Goal: Task Accomplishment & Management: Complete application form

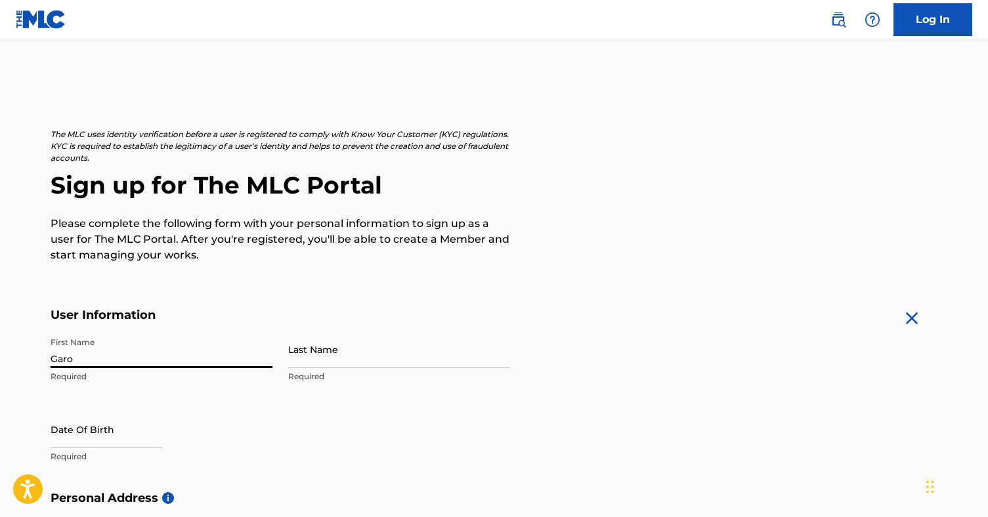
type input "Garo"
type input "Hussenjian"
select select "7"
select select "2025"
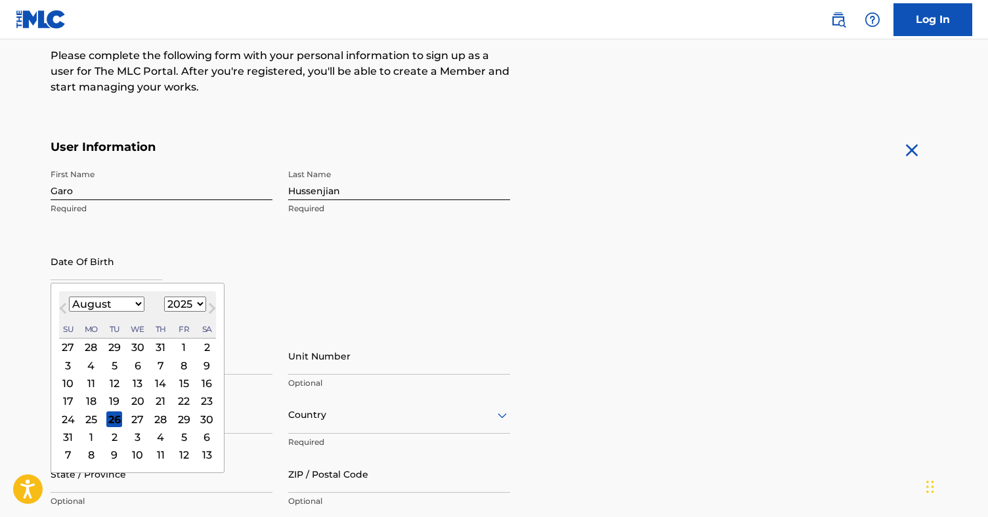
scroll to position [172, 0]
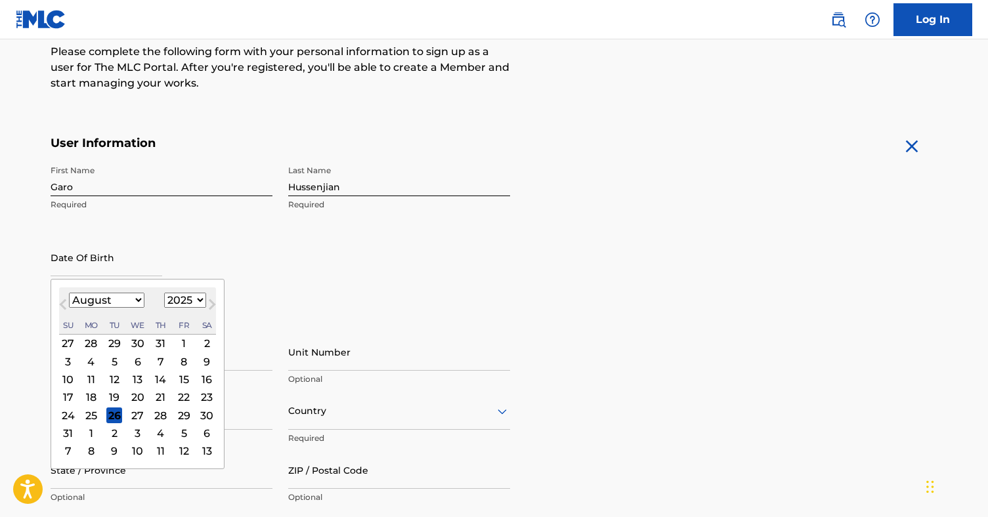
select select "2"
click at [177, 298] on select "1899 1900 1901 1902 1903 1904 1905 1906 1907 1908 1909 1910 1911 1912 1913 1914…" at bounding box center [185, 300] width 42 height 15
select select "1972"
click at [131, 418] on div "29" at bounding box center [137, 416] width 16 height 16
type input "March 29 1972"
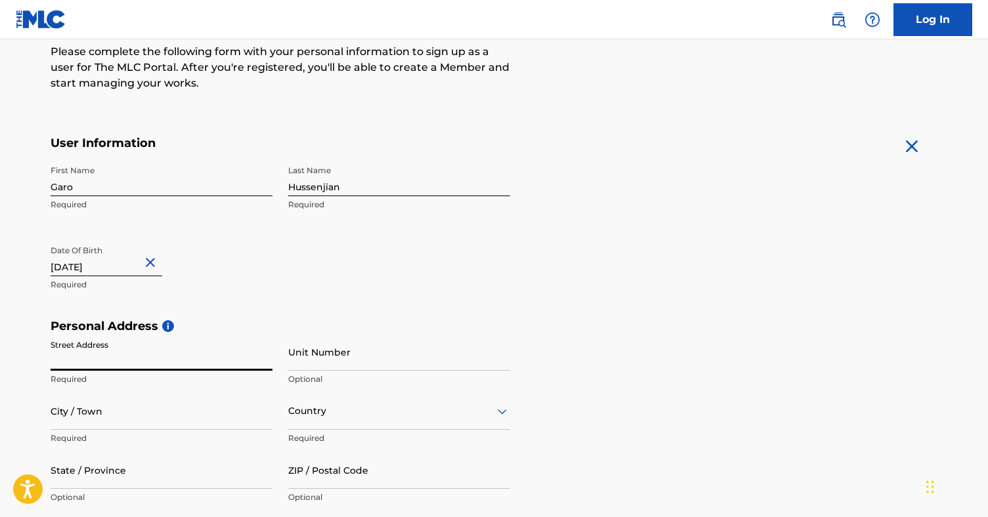
type input "1"
type input "1915 Westholme Ave"
type input "Los Angeles"
type input "CA"
type input "90025"
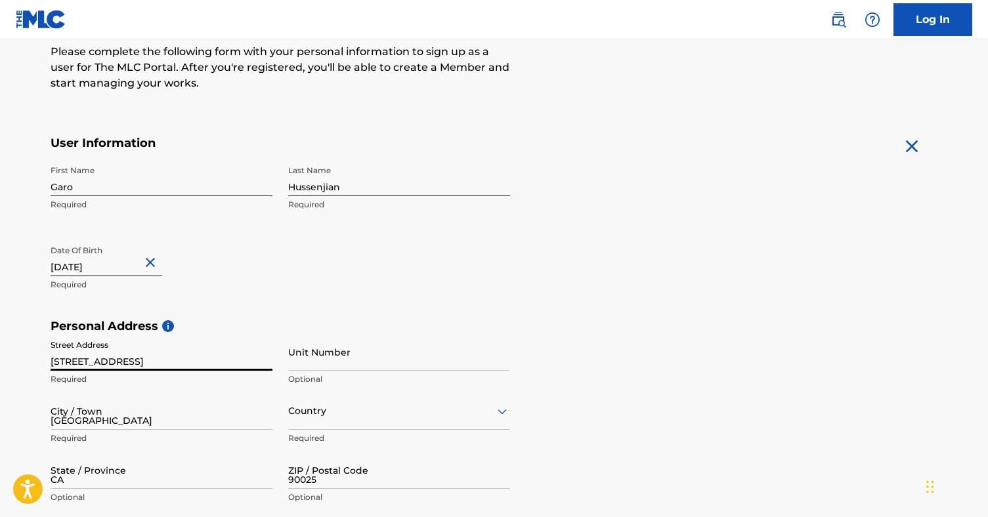
type input "ghussenjian@gmail.com"
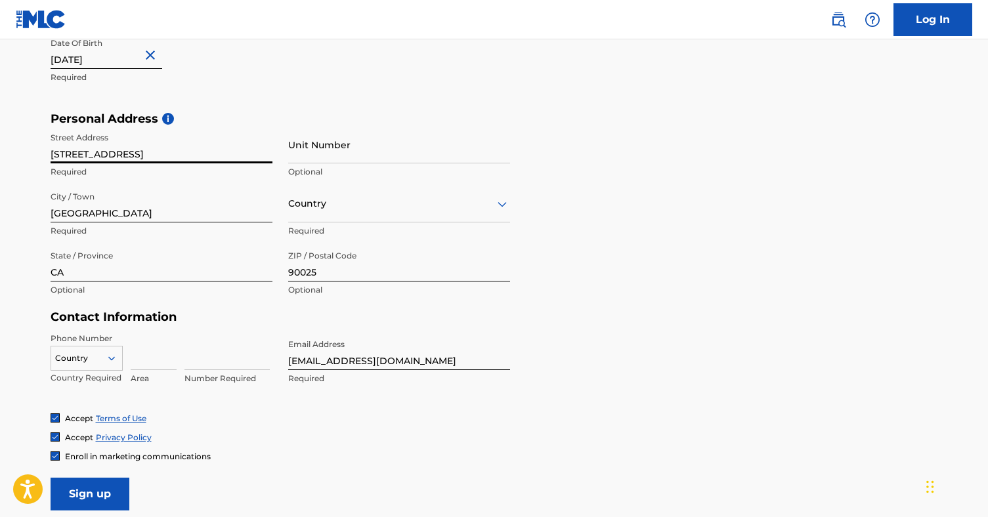
scroll to position [388, 0]
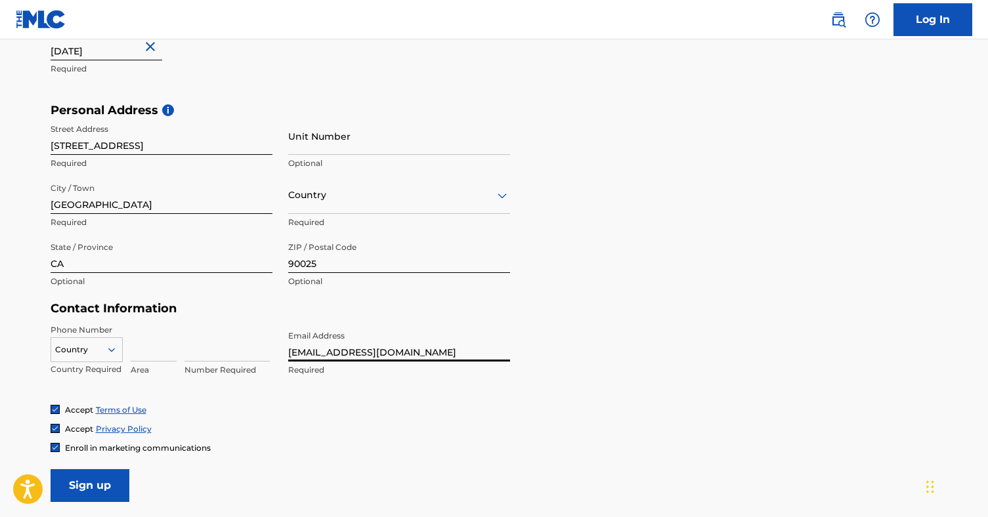
click at [316, 349] on input "ghussenjian@gmail.com" at bounding box center [399, 342] width 222 height 37
click at [797, 242] on div "Personal Address i Street Address 1915 Westholme Ave Required Unit Number Optio…" at bounding box center [494, 202] width 887 height 199
click at [106, 350] on div "Country" at bounding box center [87, 347] width 72 height 20
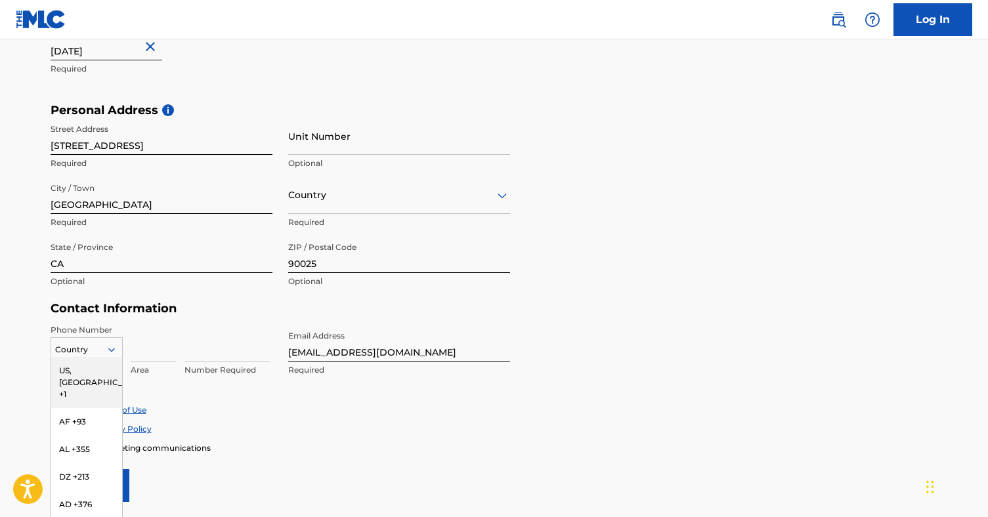
scroll to position [424, 0]
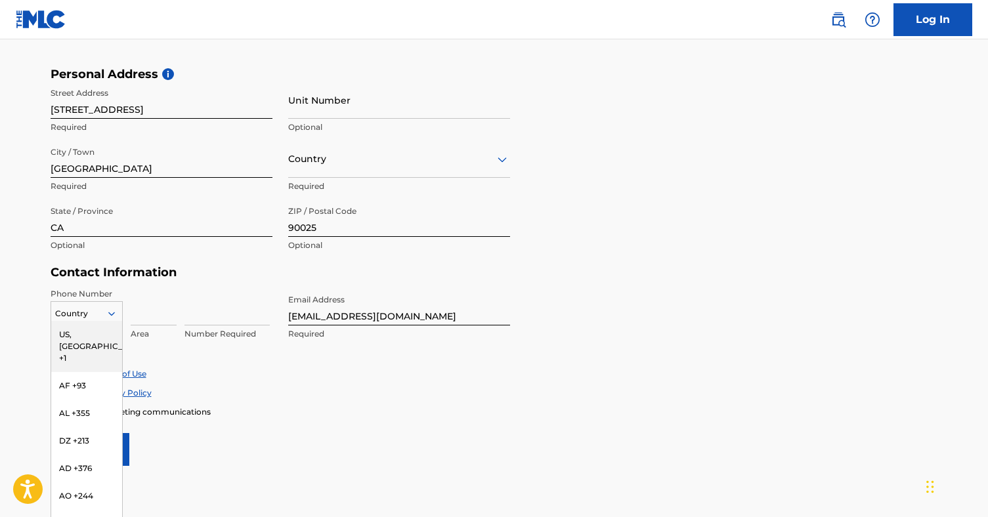
click at [101, 332] on div "US, [GEOGRAPHIC_DATA] +1" at bounding box center [86, 346] width 71 height 51
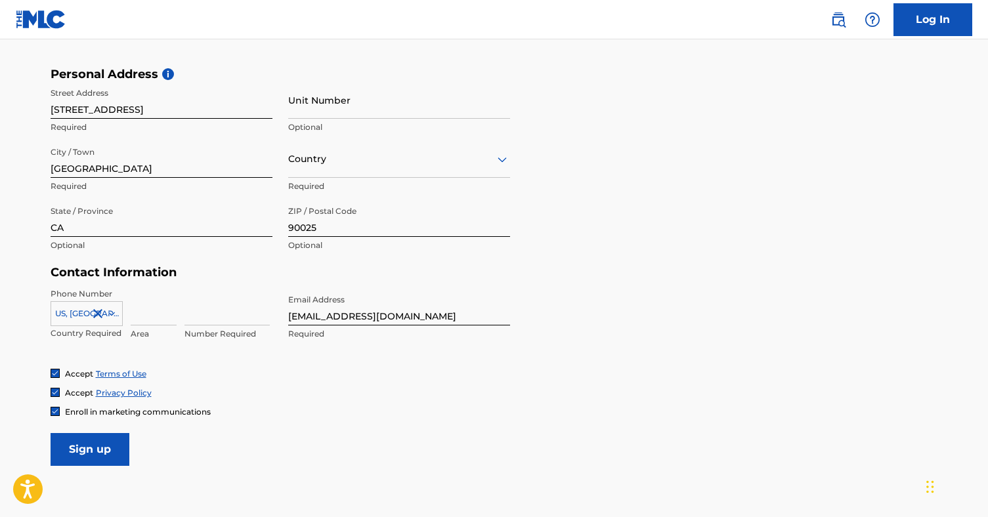
click at [154, 324] on div "Area" at bounding box center [154, 317] width 46 height 59
click at [154, 319] on input at bounding box center [154, 306] width 46 height 37
type input "310"
type input "7092730"
type input "[EMAIL_ADDRESS][DOMAIN_NAME]"
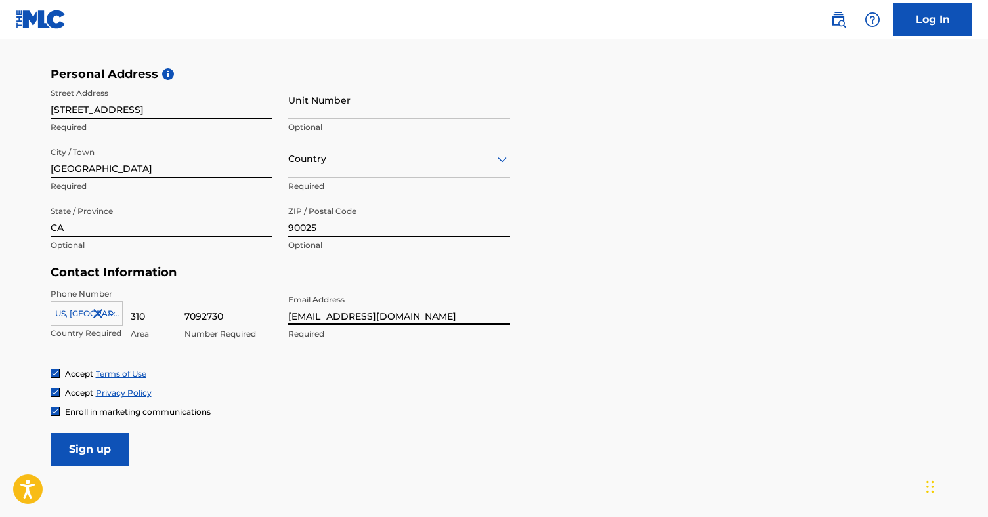
click at [259, 410] on div "Enroll in marketing communications" at bounding box center [494, 411] width 887 height 11
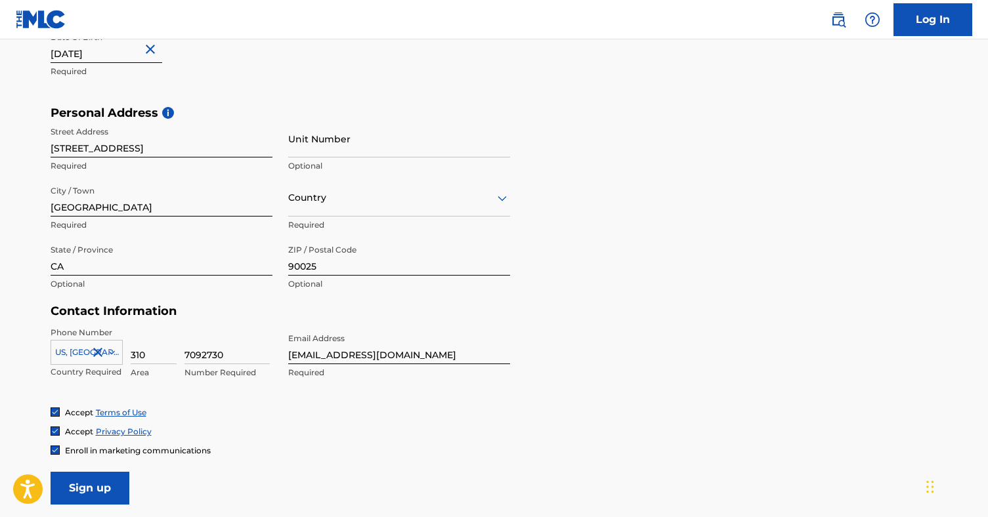
scroll to position [398, 0]
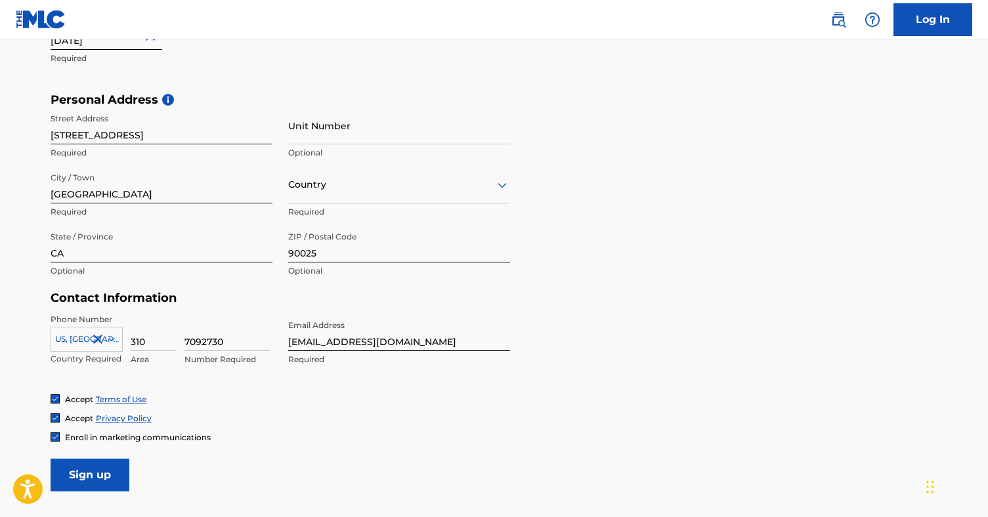
click at [101, 470] on input "Sign up" at bounding box center [90, 475] width 79 height 33
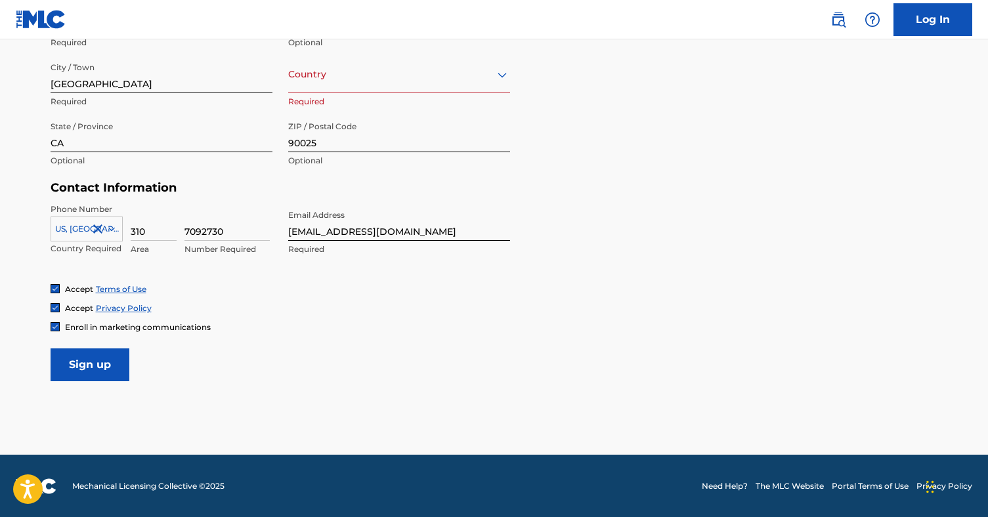
scroll to position [508, 0]
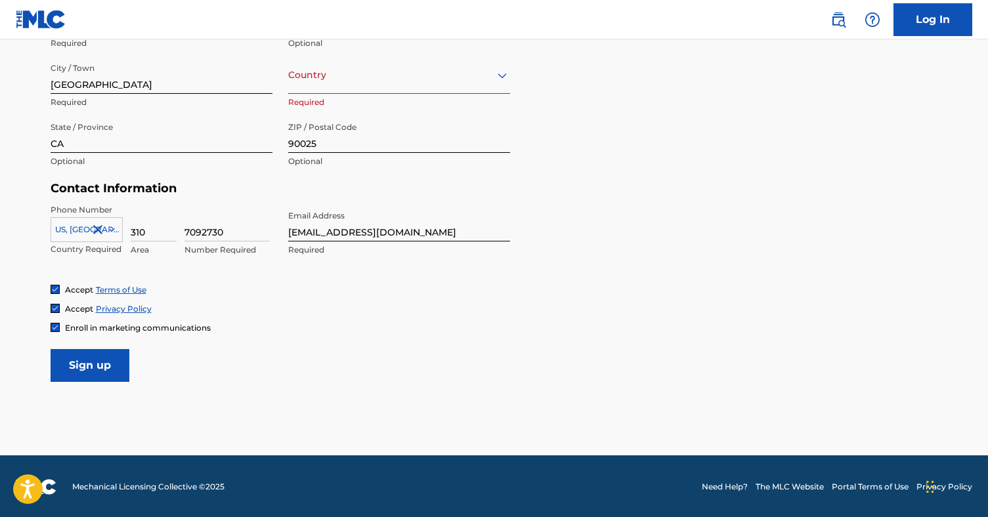
click at [89, 373] on input "Sign up" at bounding box center [90, 365] width 79 height 33
click at [203, 230] on input "7092730" at bounding box center [226, 222] width 85 height 37
click at [204, 231] on input "709-2730" at bounding box center [226, 222] width 85 height 37
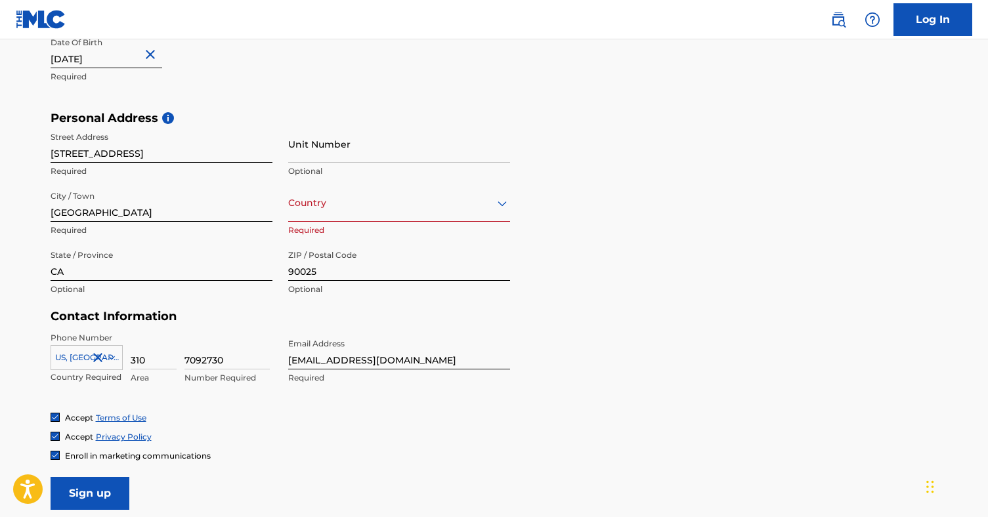
scroll to position [379, 0]
type input "7092730"
click at [362, 200] on div at bounding box center [399, 204] width 222 height 16
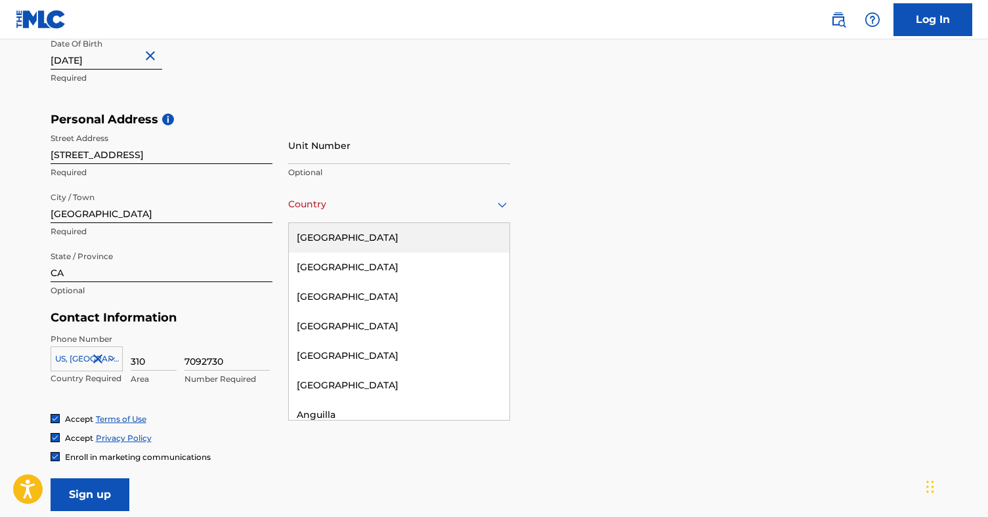
click at [354, 226] on div "United States" at bounding box center [399, 238] width 221 height 30
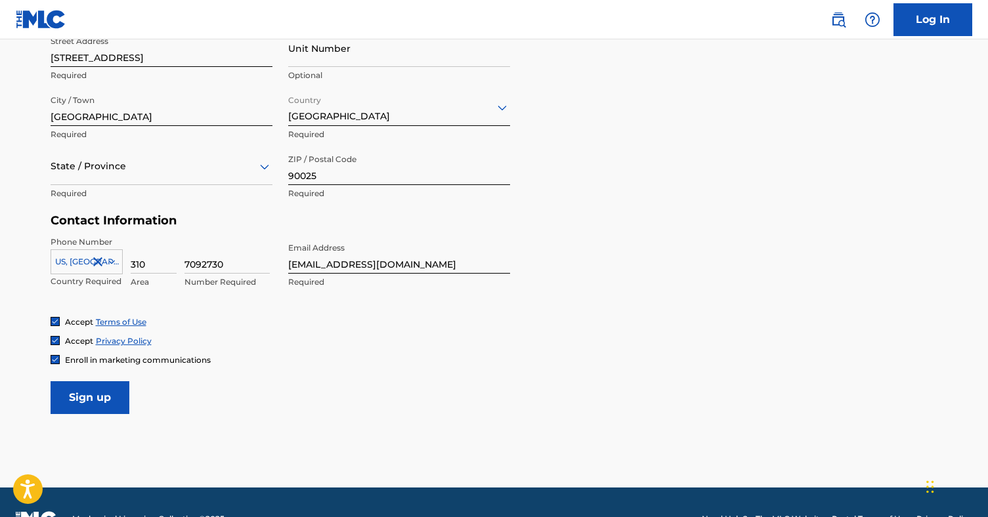
scroll to position [483, 0]
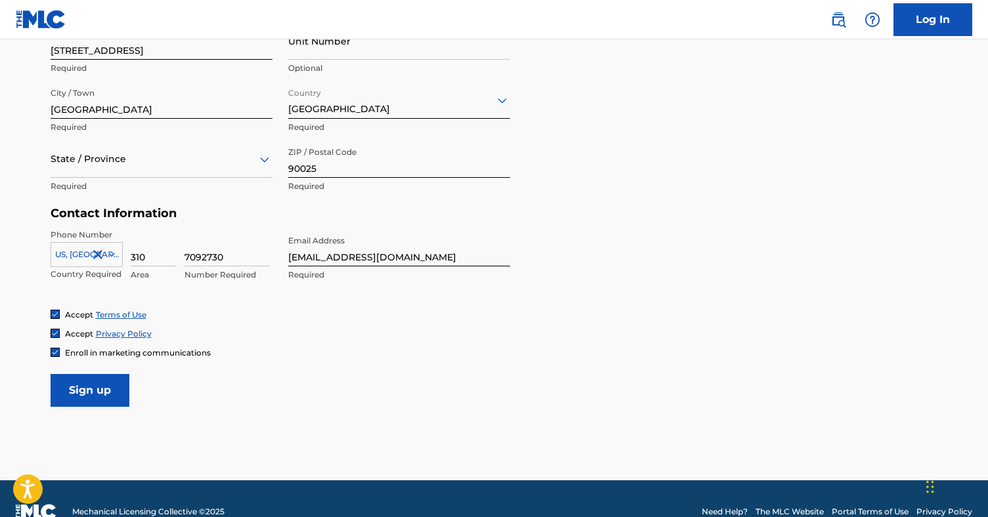
click at [94, 389] on input "Sign up" at bounding box center [90, 390] width 79 height 33
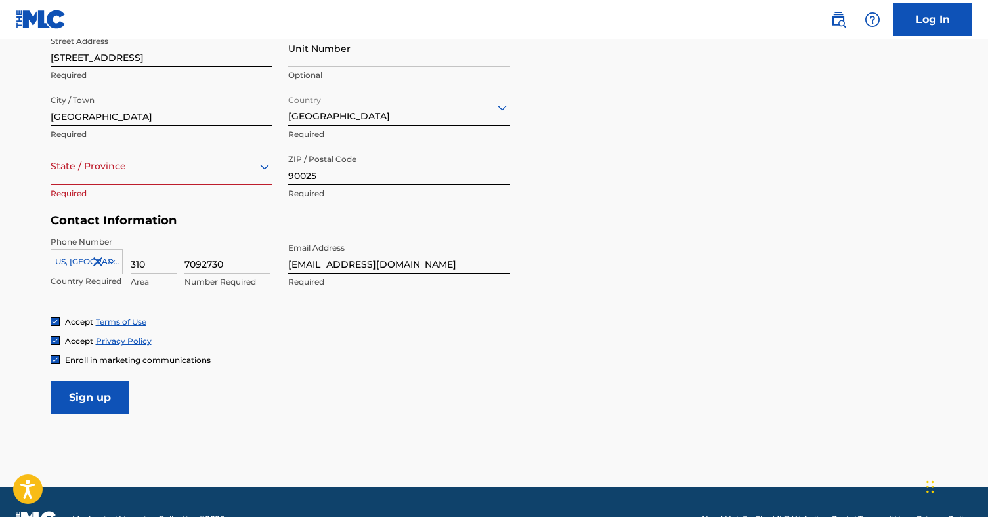
scroll to position [476, 0]
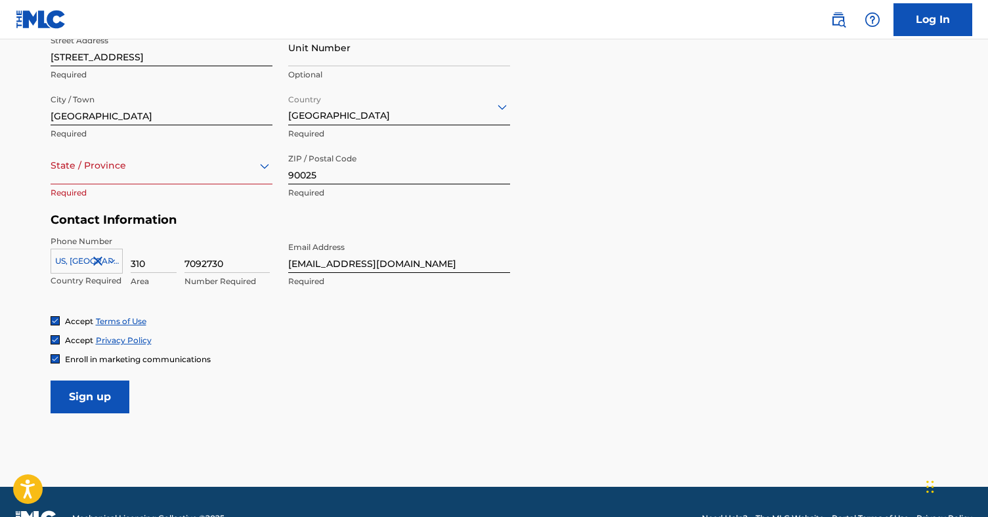
click at [101, 171] on div at bounding box center [162, 166] width 222 height 16
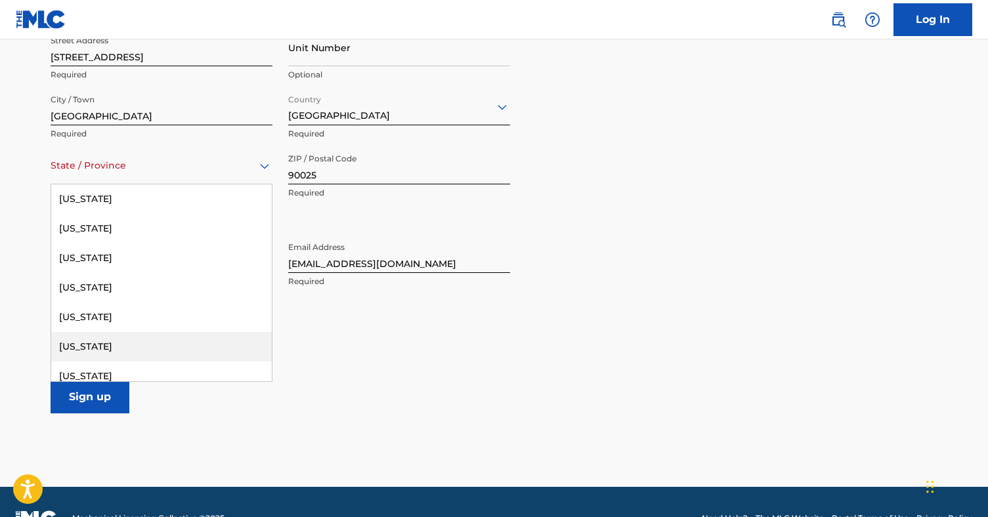
click at [104, 350] on div "California" at bounding box center [161, 347] width 221 height 30
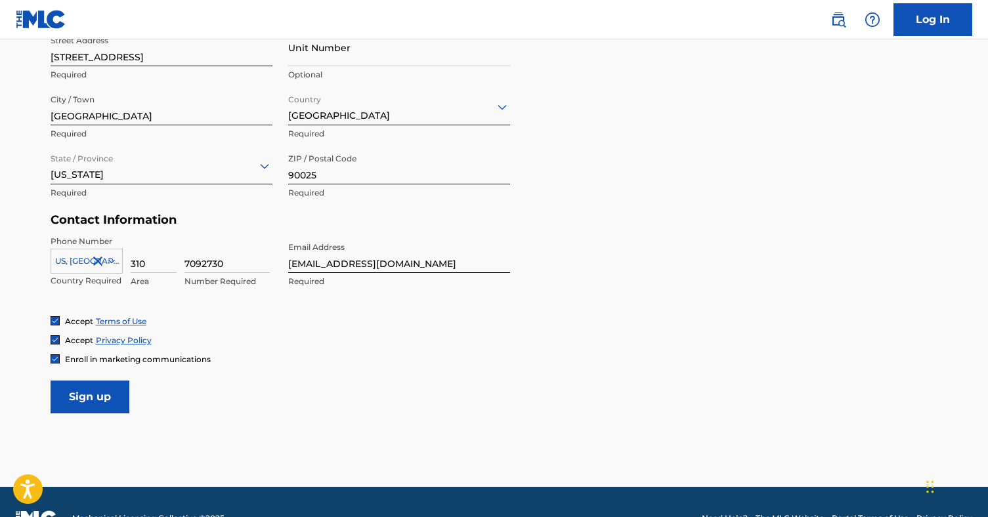
click at [85, 402] on input "Sign up" at bounding box center [90, 397] width 79 height 33
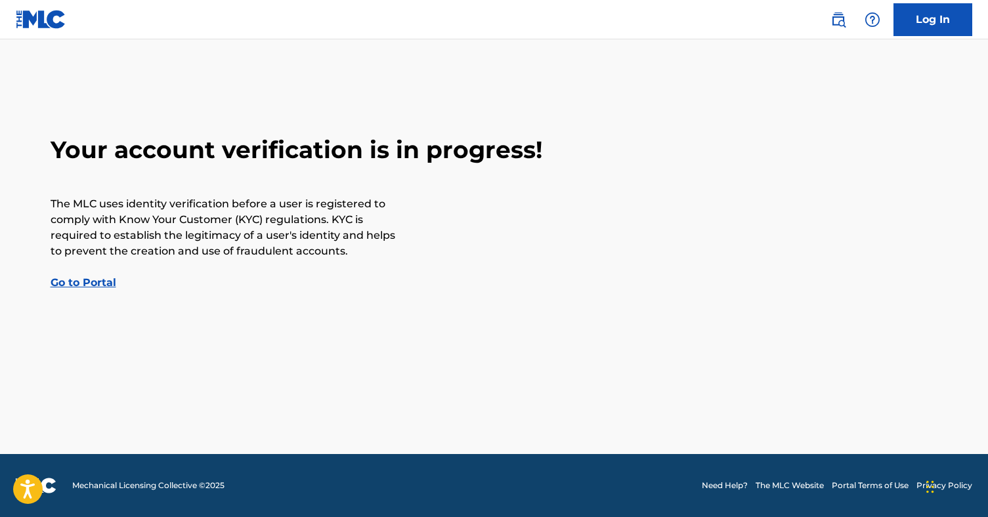
click at [104, 283] on link "Go to Portal" at bounding box center [84, 282] width 66 height 12
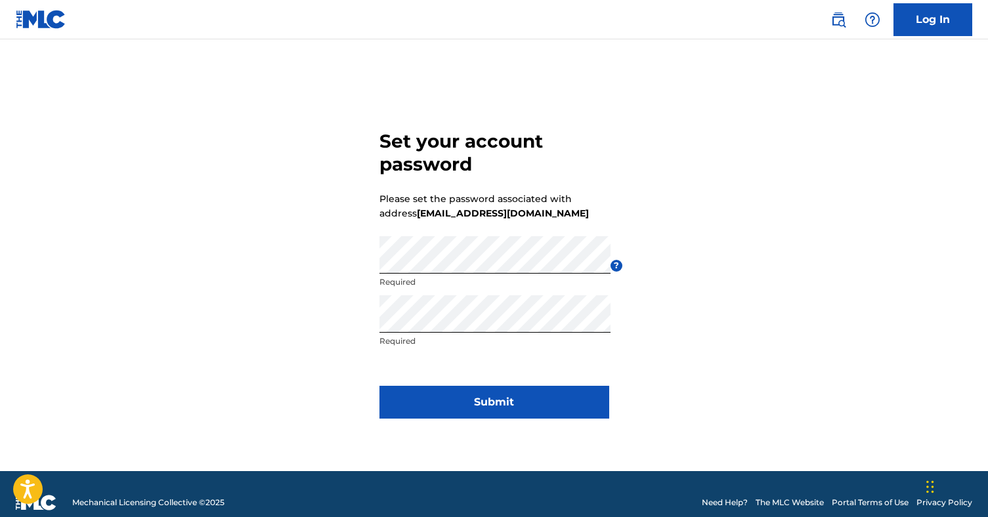
click at [482, 403] on button "Submit" at bounding box center [494, 402] width 230 height 33
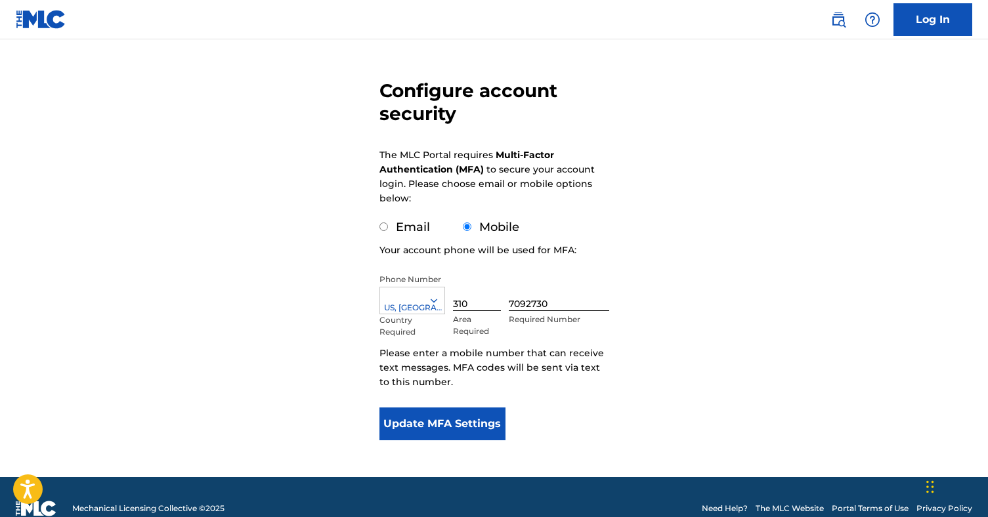
scroll to position [95, 0]
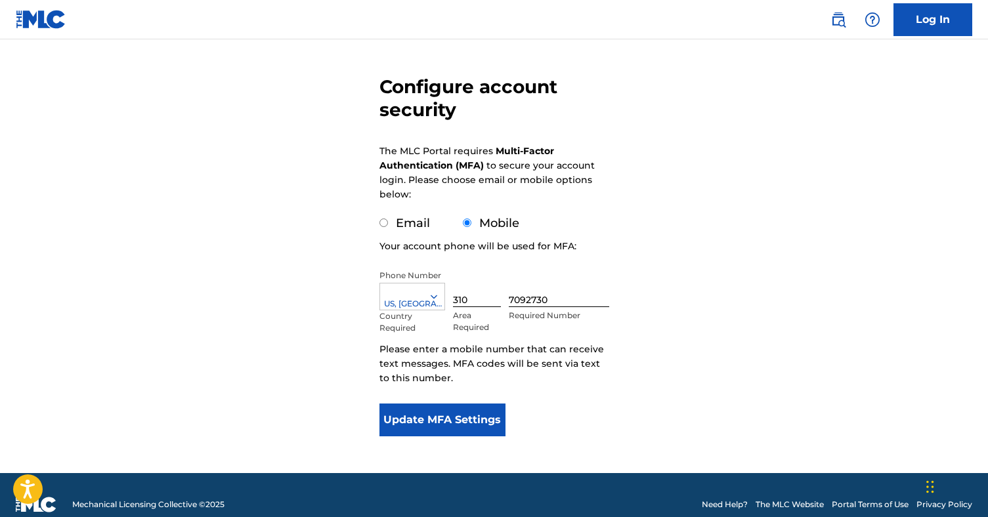
click at [456, 422] on button "Update MFA Settings" at bounding box center [442, 420] width 127 height 33
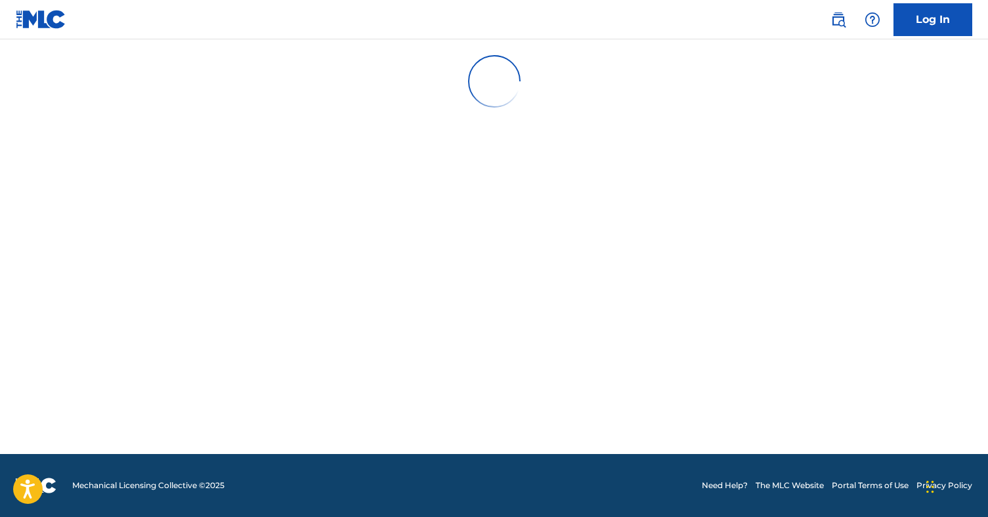
scroll to position [0, 0]
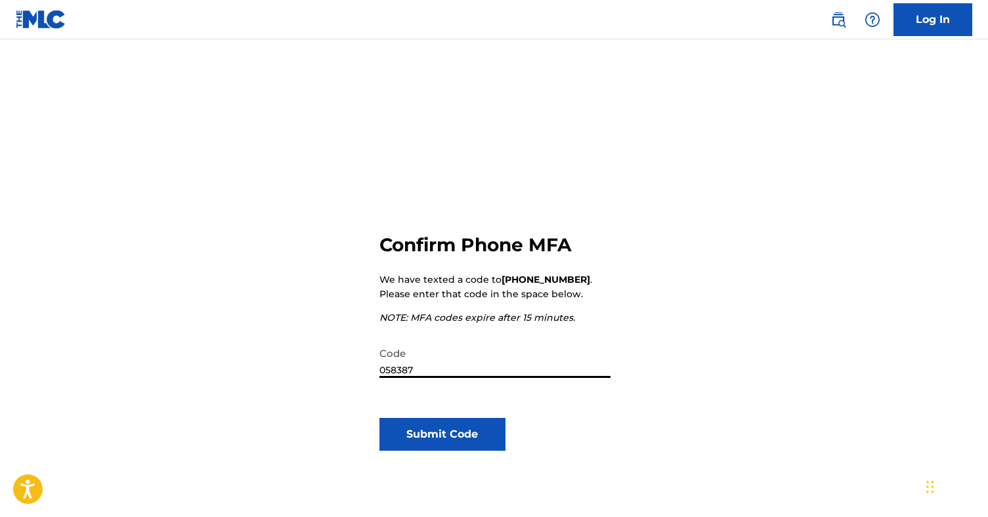
type input "058387"
click at [443, 434] on button "Submit Code" at bounding box center [442, 434] width 127 height 33
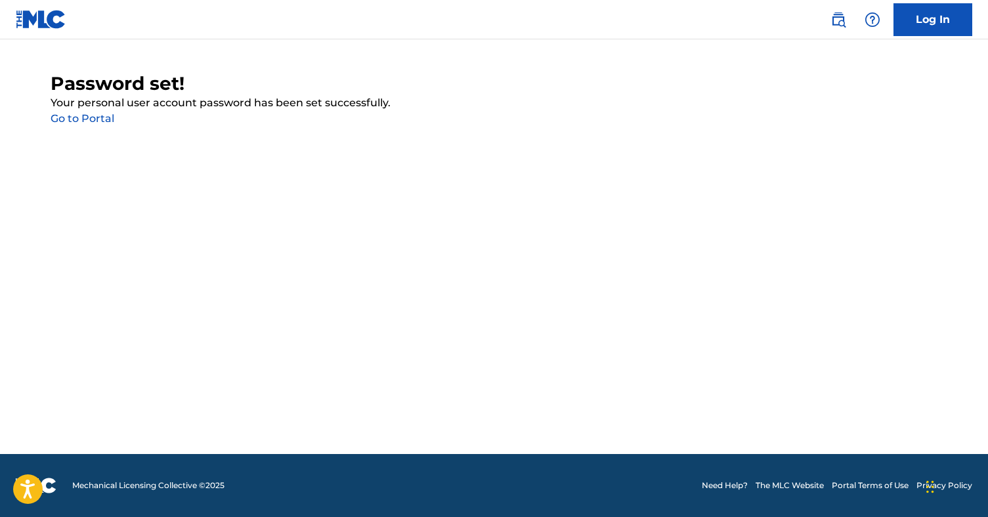
click at [89, 117] on link "Go to Portal" at bounding box center [83, 118] width 64 height 12
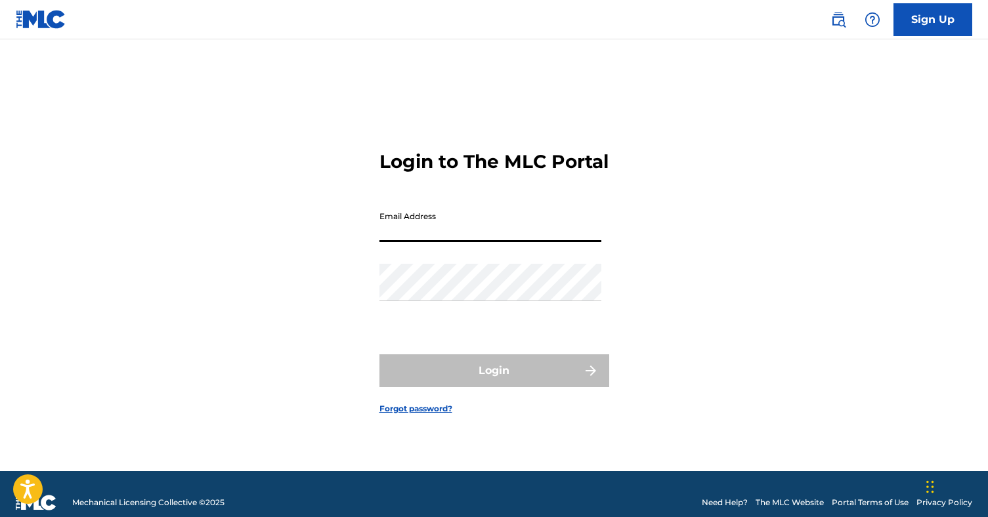
type input "[EMAIL_ADDRESS][DOMAIN_NAME]"
click at [494, 382] on button "Login" at bounding box center [494, 370] width 230 height 33
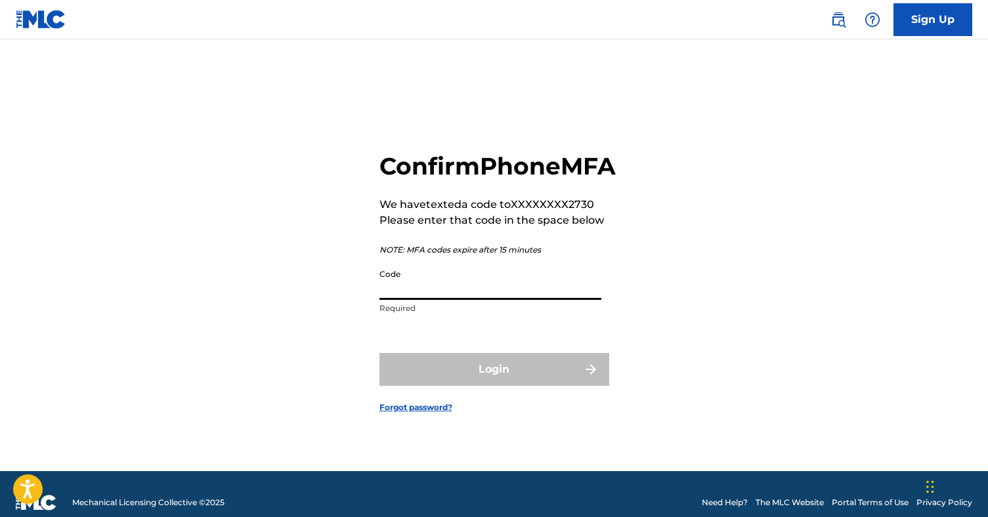
click at [511, 298] on input "Code" at bounding box center [490, 281] width 222 height 37
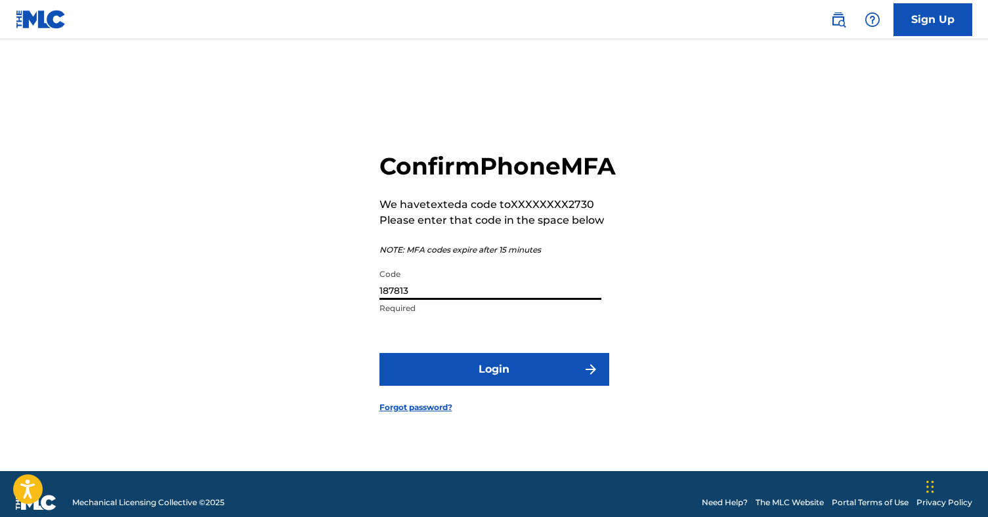
type input "187813"
click at [494, 384] on button "Login" at bounding box center [494, 369] width 230 height 33
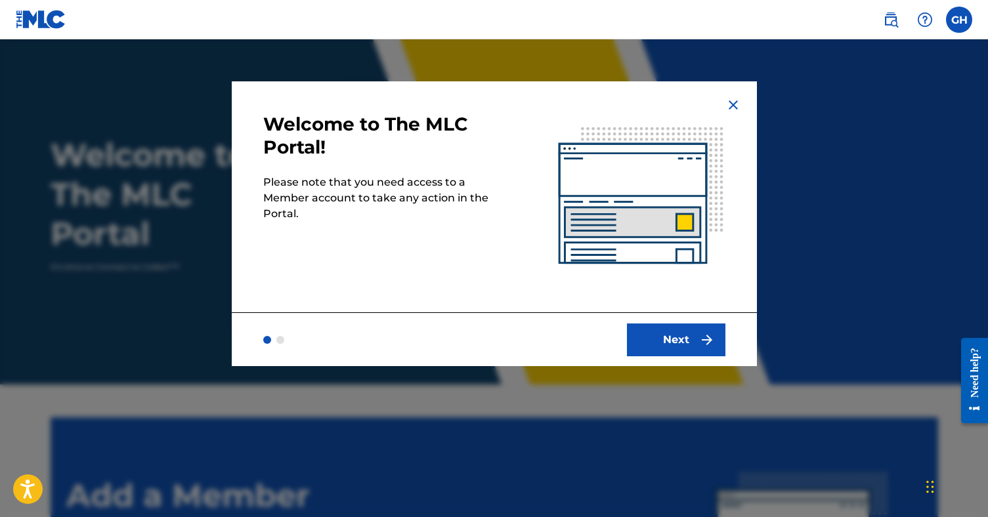
click at [647, 330] on button "Next" at bounding box center [676, 340] width 98 height 33
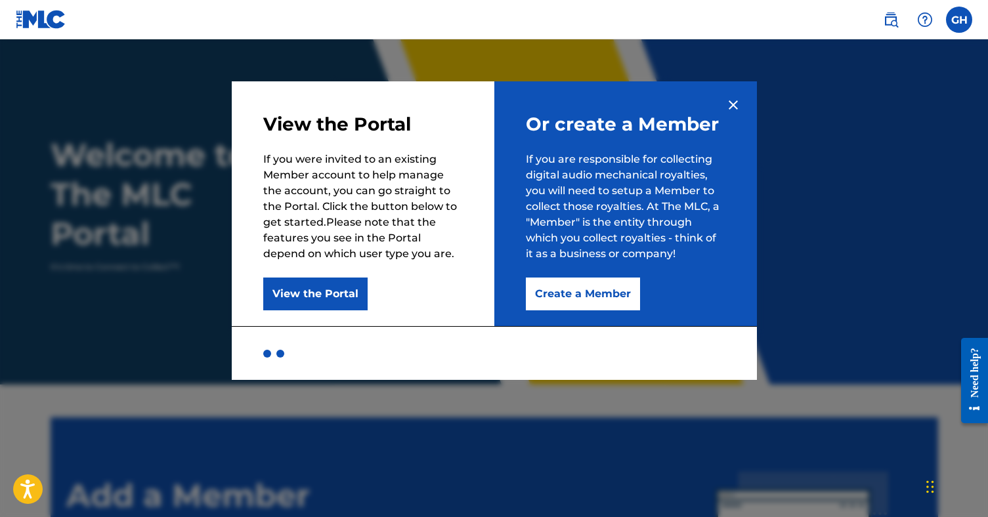
click at [592, 285] on button "Create a Member" at bounding box center [583, 294] width 114 height 33
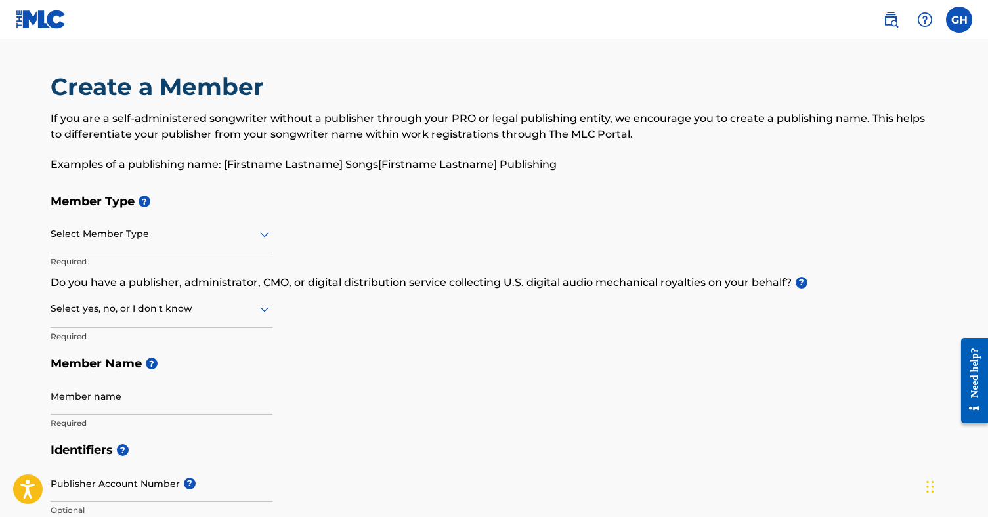
click at [192, 235] on div at bounding box center [162, 234] width 222 height 16
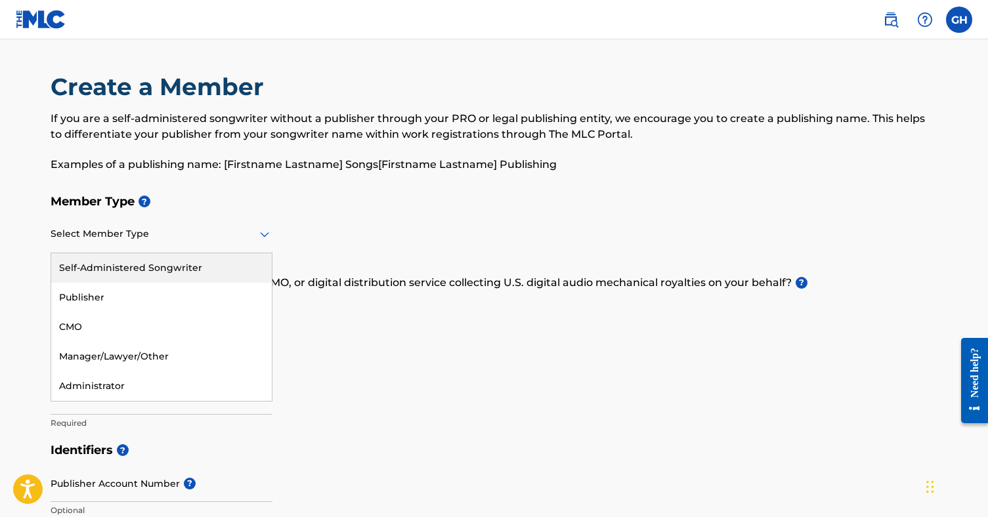
click at [189, 267] on div "Self-Administered Songwriter" at bounding box center [161, 268] width 221 height 30
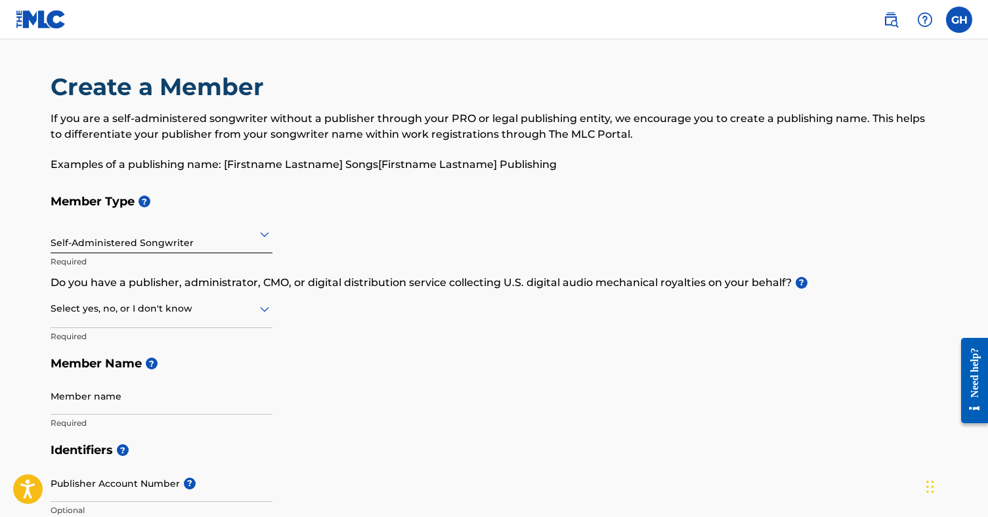
click at [203, 314] on div at bounding box center [162, 309] width 222 height 16
click at [511, 323] on div "Member Type ? Self-Administered Songwriter Required Do you have a publisher, ad…" at bounding box center [494, 312] width 887 height 249
click at [149, 312] on div at bounding box center [162, 309] width 222 height 16
click at [165, 291] on div "Select yes, no, or I don't know" at bounding box center [162, 309] width 222 height 37
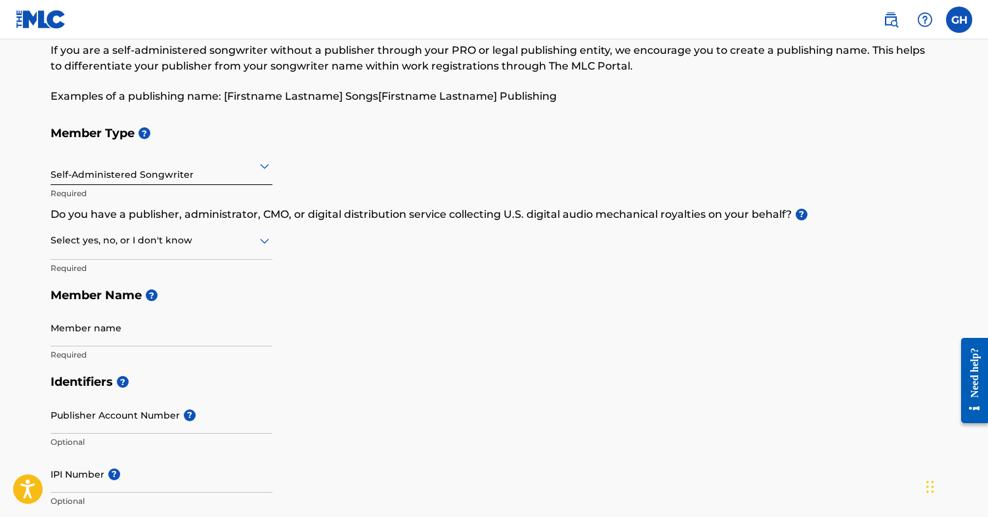
scroll to position [57, 0]
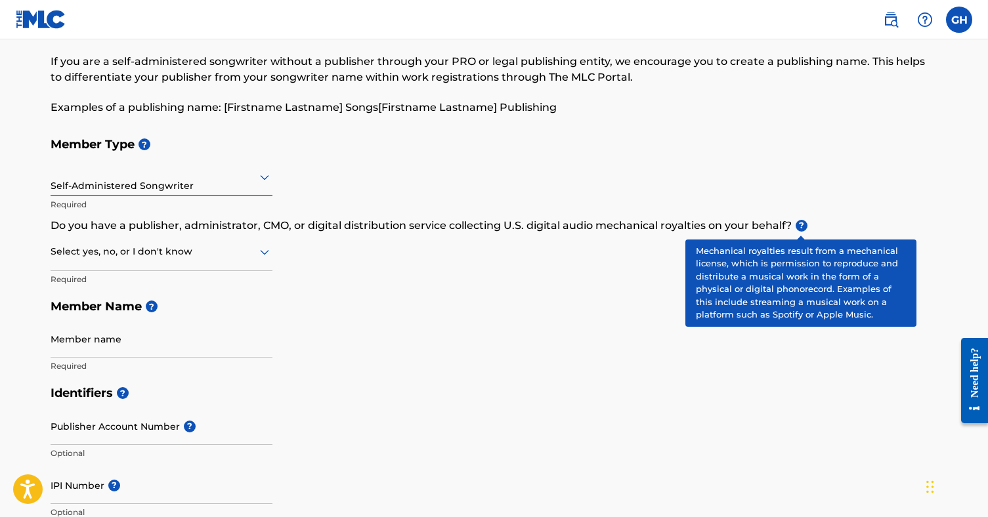
click at [800, 224] on span "?" at bounding box center [801, 226] width 12 height 12
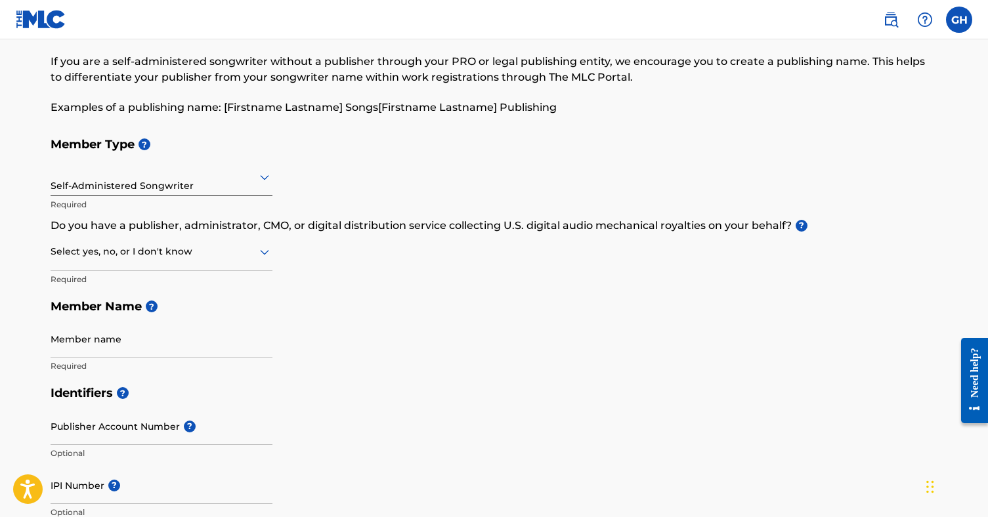
click at [231, 255] on div at bounding box center [162, 251] width 222 height 16
click at [194, 289] on div "Yes" at bounding box center [161, 286] width 221 height 30
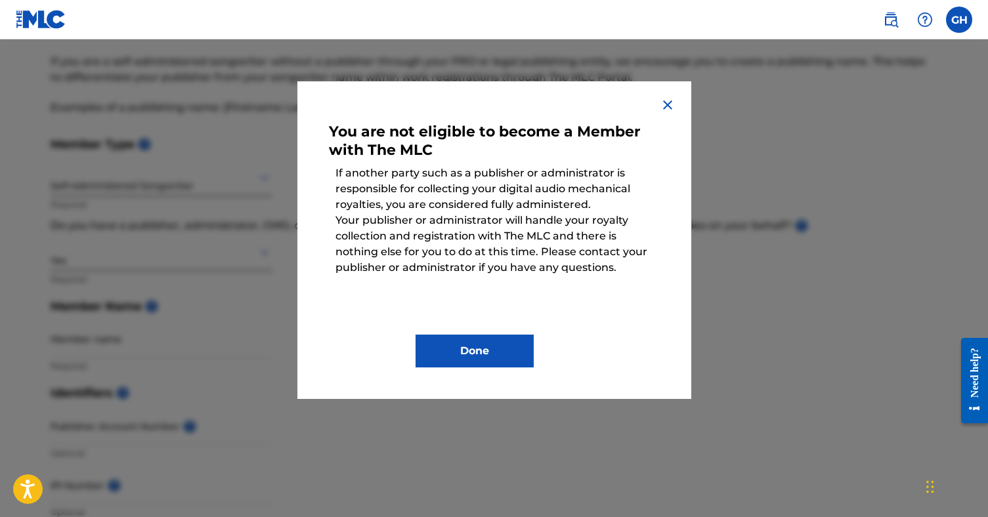
click at [465, 358] on button "Done" at bounding box center [474, 351] width 118 height 33
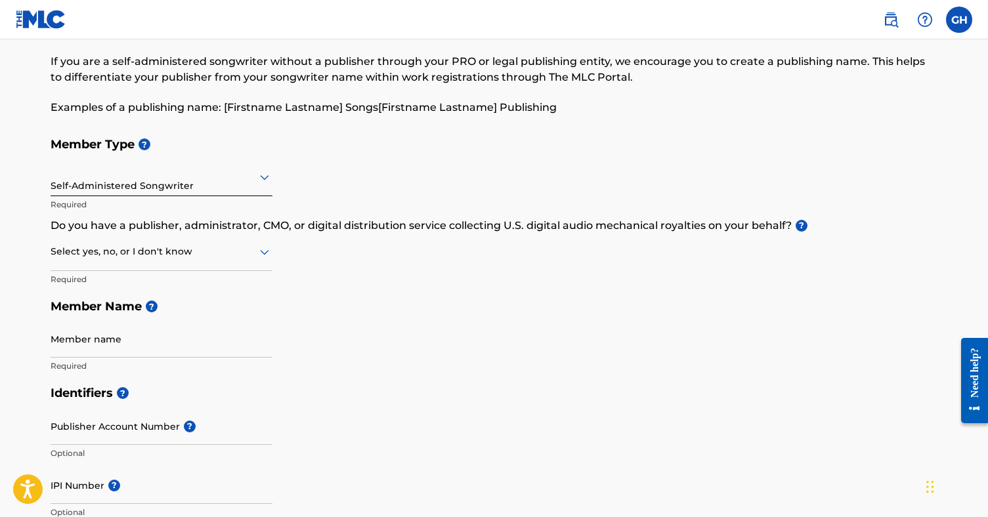
click at [386, 364] on div "Member Type ? Self-Administered Songwriter Required Do you have a publisher, ad…" at bounding box center [494, 255] width 887 height 249
click at [245, 252] on div at bounding box center [162, 251] width 222 height 16
click at [202, 338] on div "I don't know" at bounding box center [161, 345] width 221 height 30
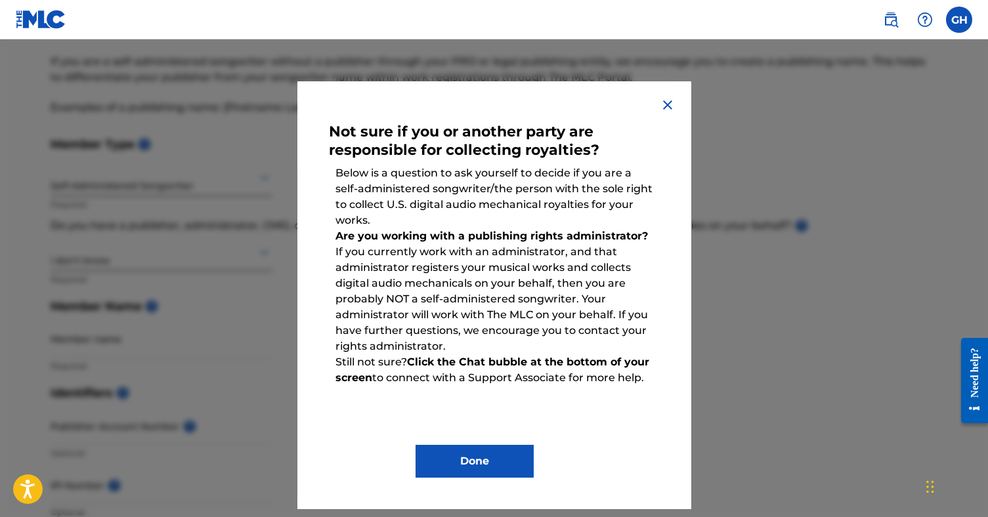
click at [473, 238] on strong "Are you working with a publishing rights administrator?" at bounding box center [491, 236] width 312 height 12
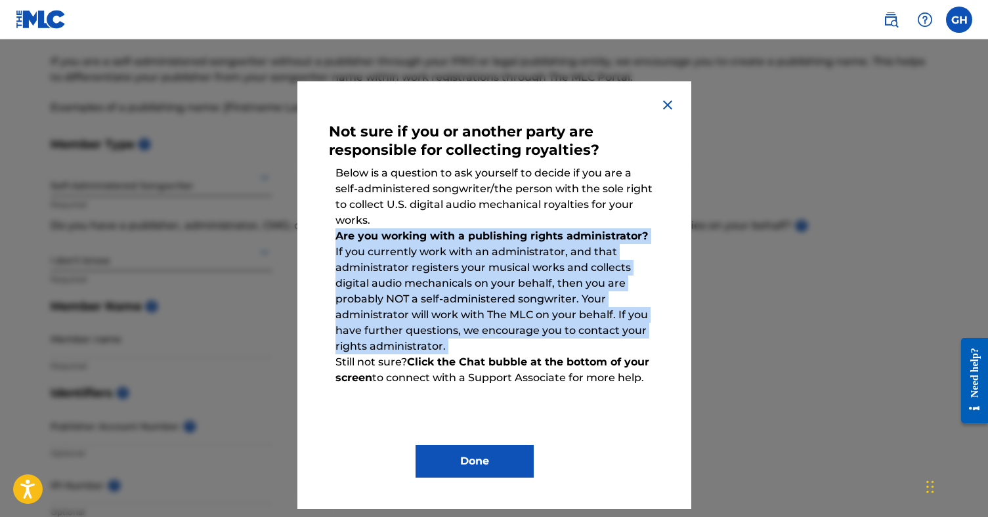
click at [475, 263] on p "Are you working with a publishing rights administrator? If you currently work w…" at bounding box center [494, 291] width 331 height 139
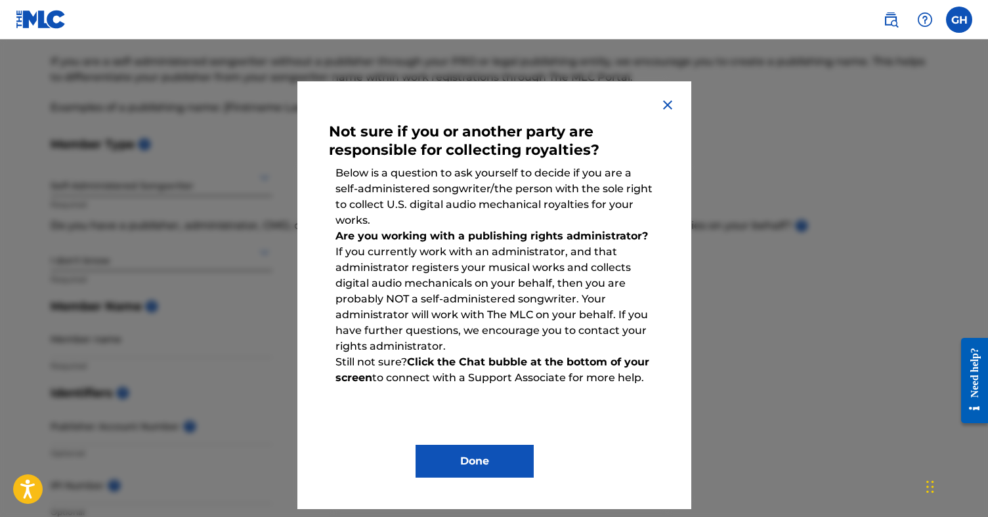
click at [792, 347] on div at bounding box center [494, 297] width 988 height 517
click at [673, 108] on img at bounding box center [668, 105] width 16 height 16
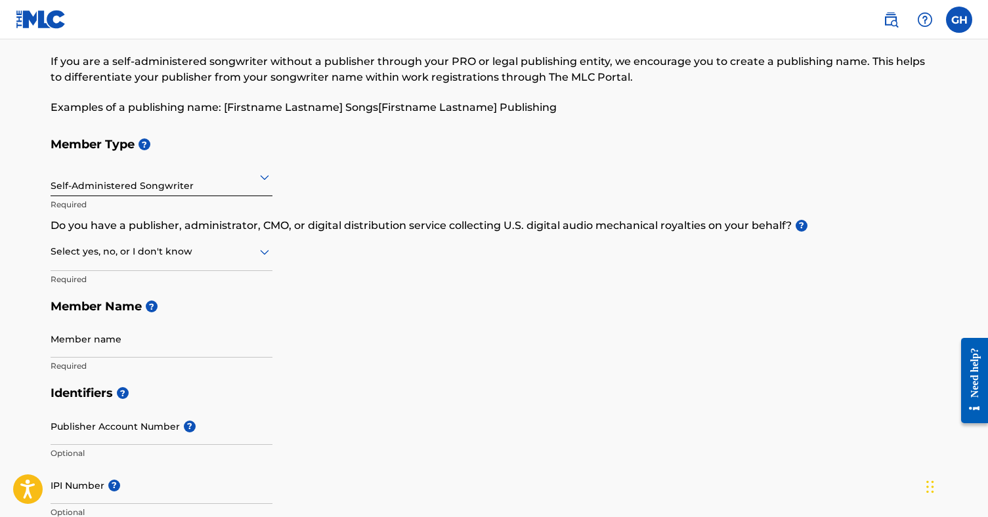
click at [673, 108] on p "Examples of a publishing name: [Firstname Lastname] Songs[Firstname Lastname] P…" at bounding box center [494, 108] width 887 height 16
click at [647, 154] on h5 "Member Type ?" at bounding box center [494, 145] width 887 height 28
